Goal: Find contact information: Find contact information

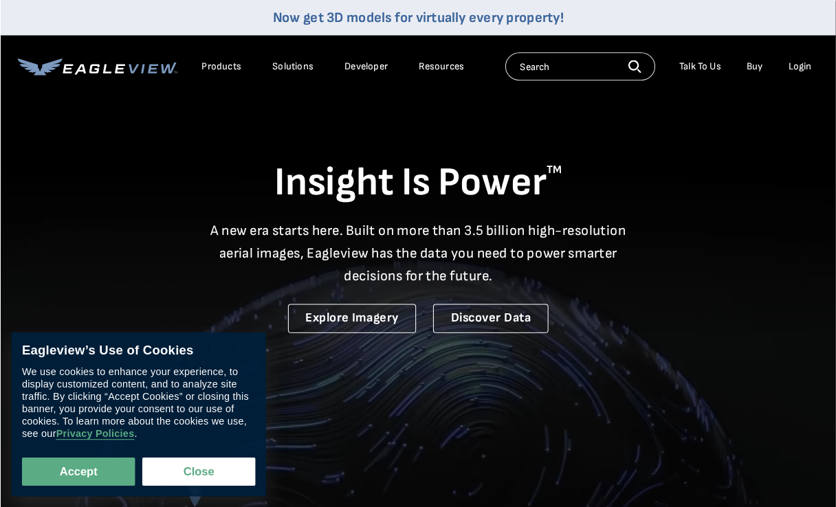
scroll to position [2, 0]
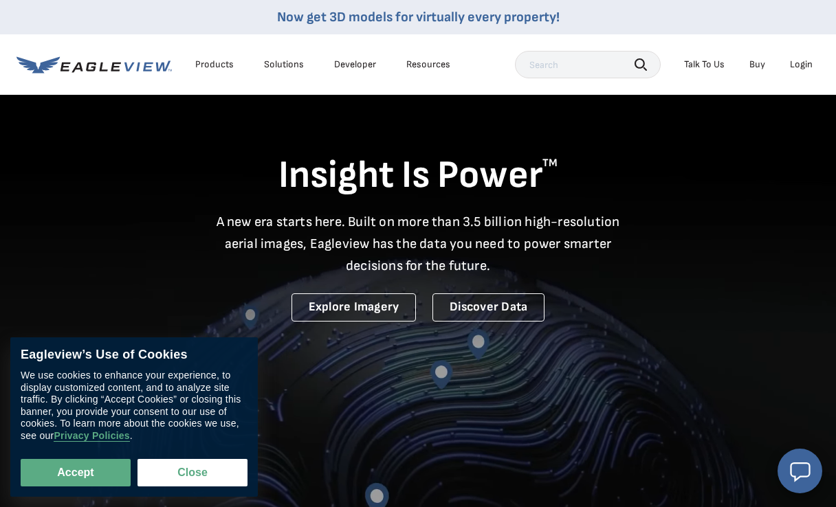
click at [364, 304] on link "Explore Imagery" at bounding box center [353, 307] width 125 height 28
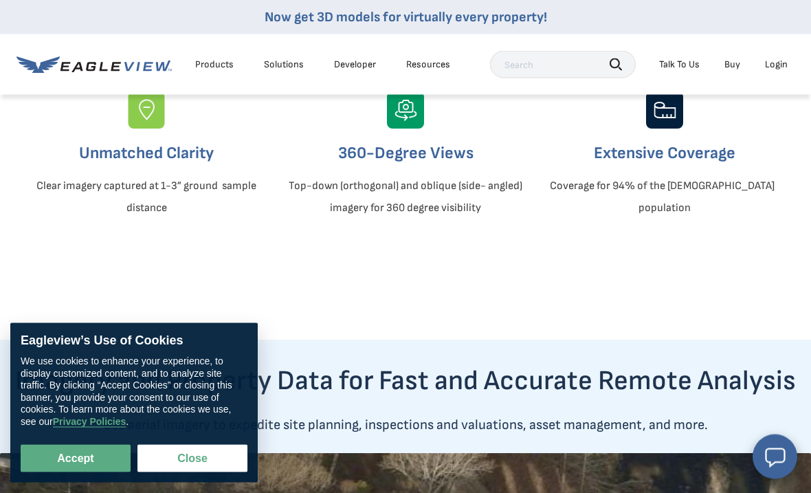
scroll to position [524, 0]
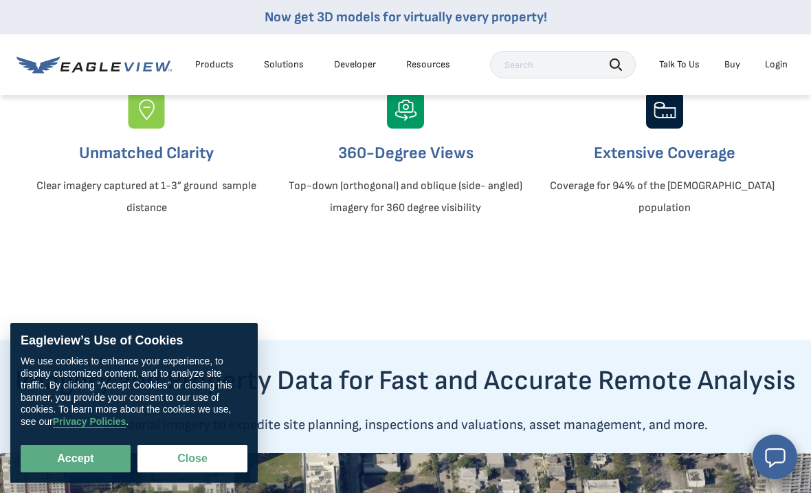
click at [410, 129] on img at bounding box center [405, 109] width 37 height 37
click at [399, 129] on img at bounding box center [405, 109] width 37 height 37
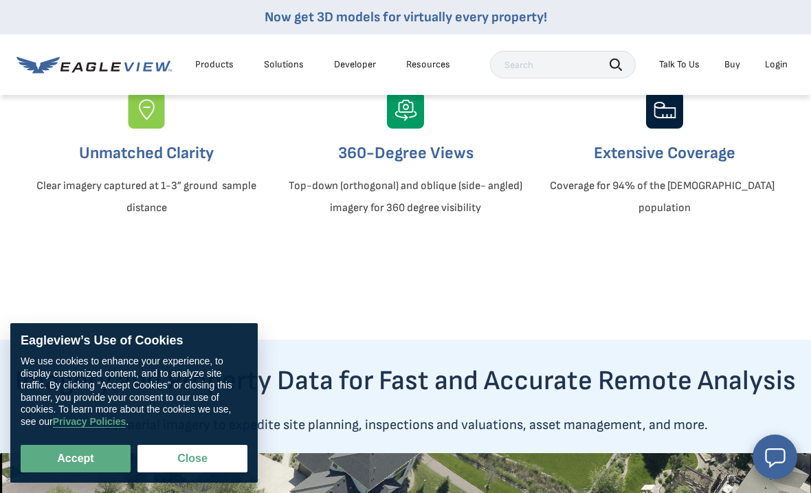
click at [184, 472] on button "Close" at bounding box center [192, 458] width 110 height 27
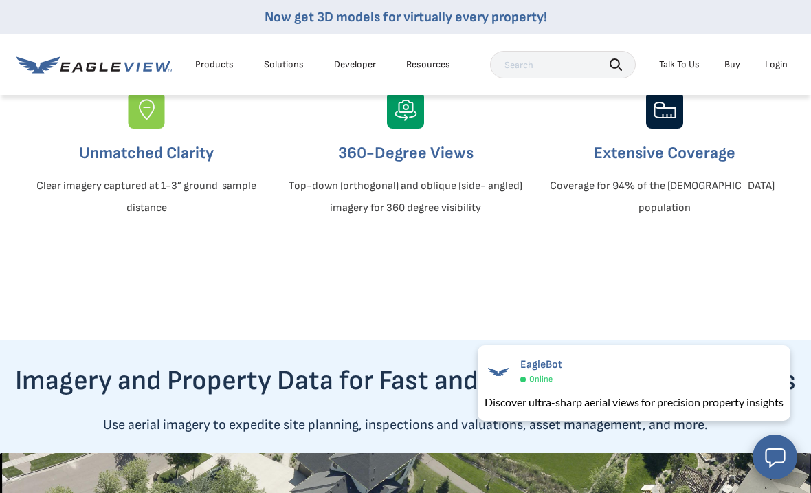
click at [413, 129] on img at bounding box center [405, 109] width 37 height 37
click at [420, 219] on p "Top-down (orthogonal) and oblique (side- angled) imagery for 360 degree visibil…" at bounding box center [405, 197] width 241 height 44
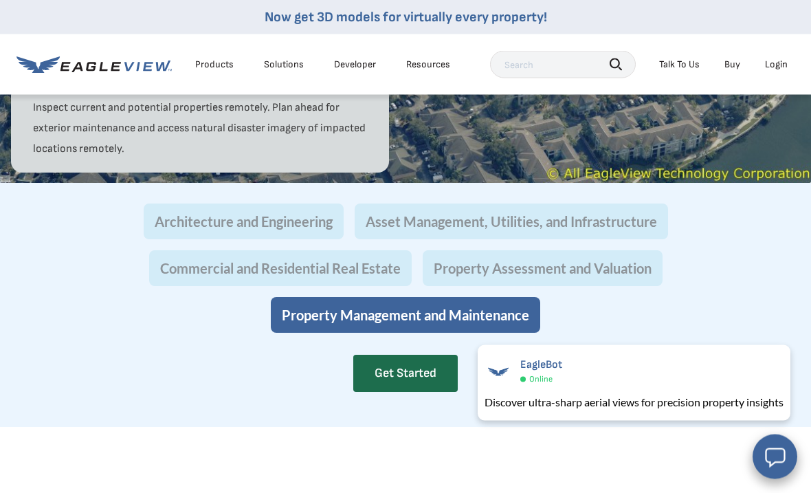
scroll to position [1338, 0]
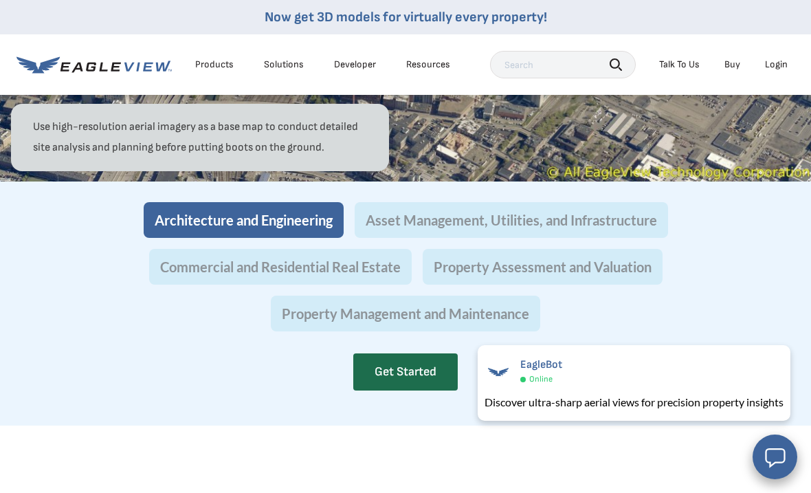
click at [409, 390] on link "Get Started" at bounding box center [405, 371] width 104 height 37
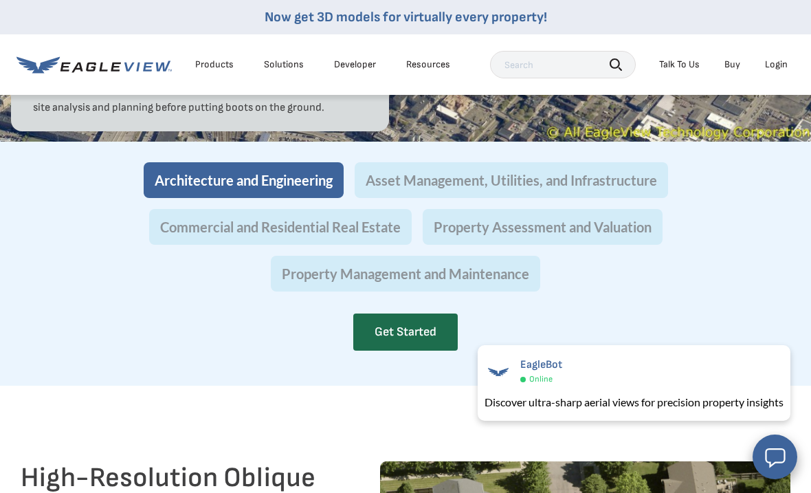
scroll to position [1377, 0]
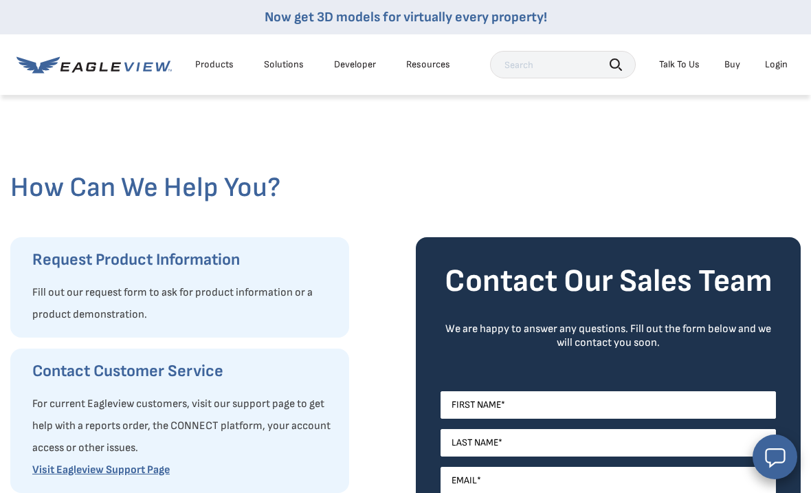
scroll to position [20, 0]
